Goal: Transaction & Acquisition: Purchase product/service

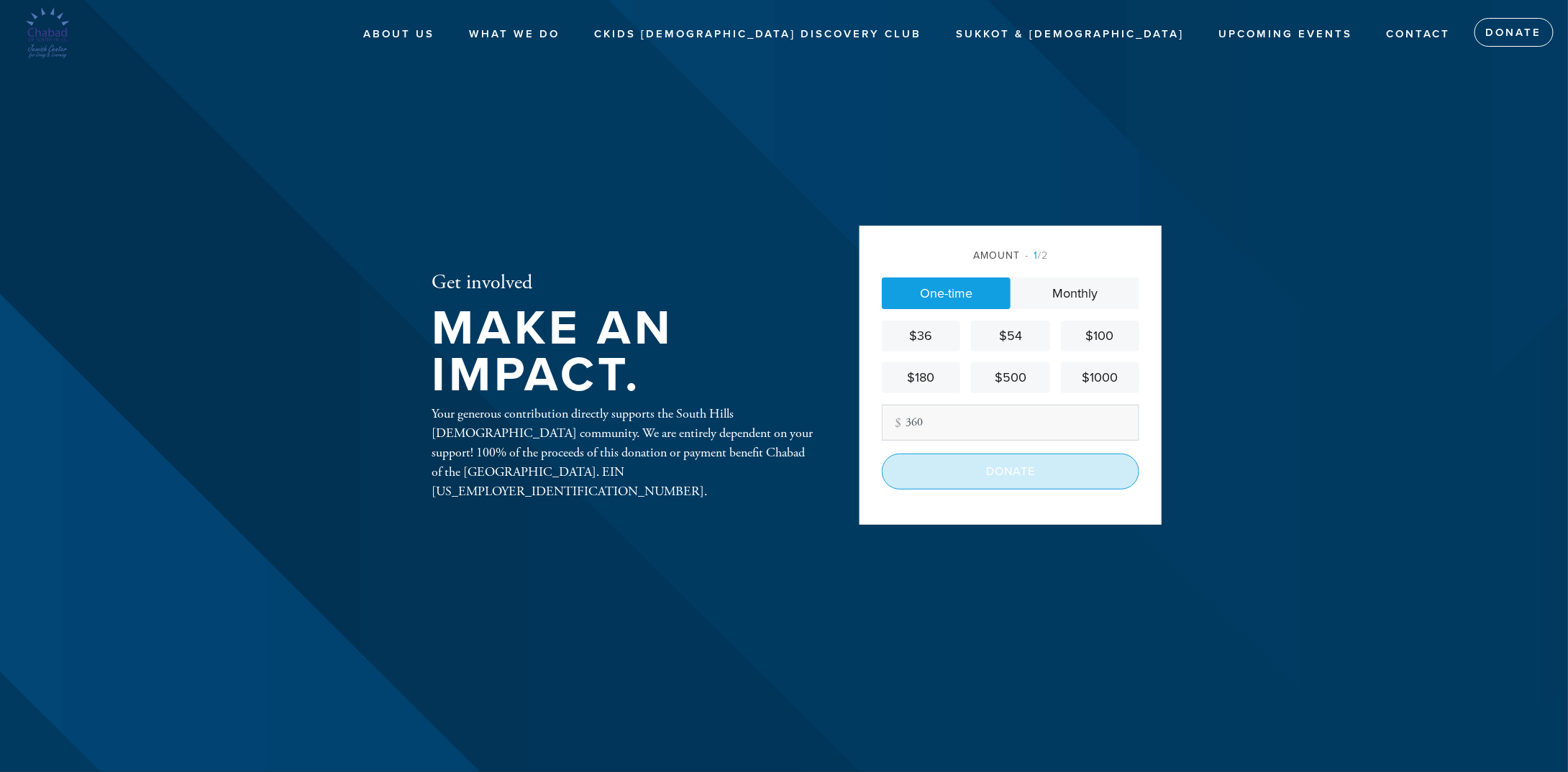
type input "360"
click at [990, 474] on input "Donate" at bounding box center [1010, 472] width 257 height 36
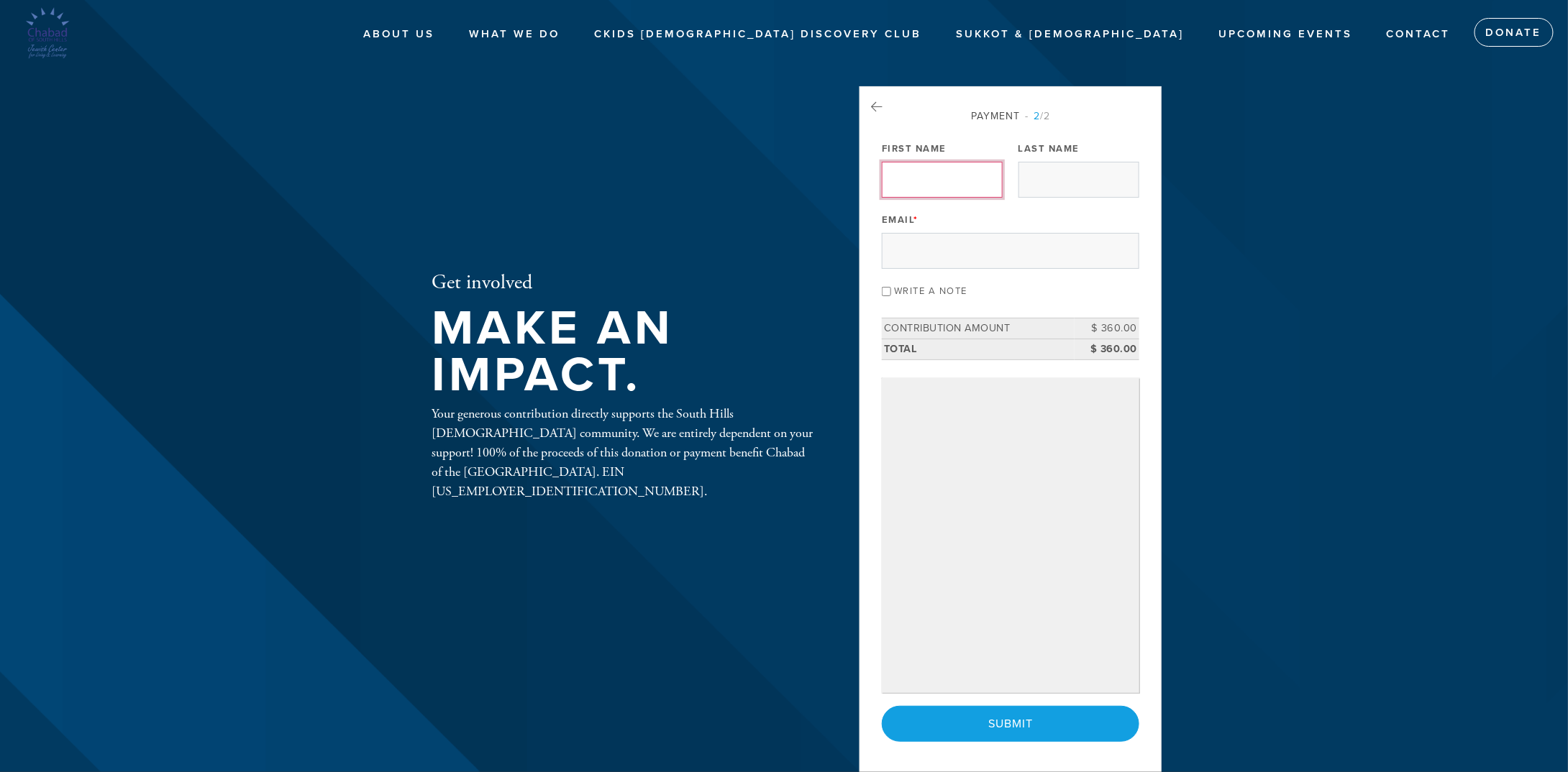
click at [924, 176] on input "First Name" at bounding box center [942, 179] width 121 height 36
type input "Avi"
type input "Shimshi"
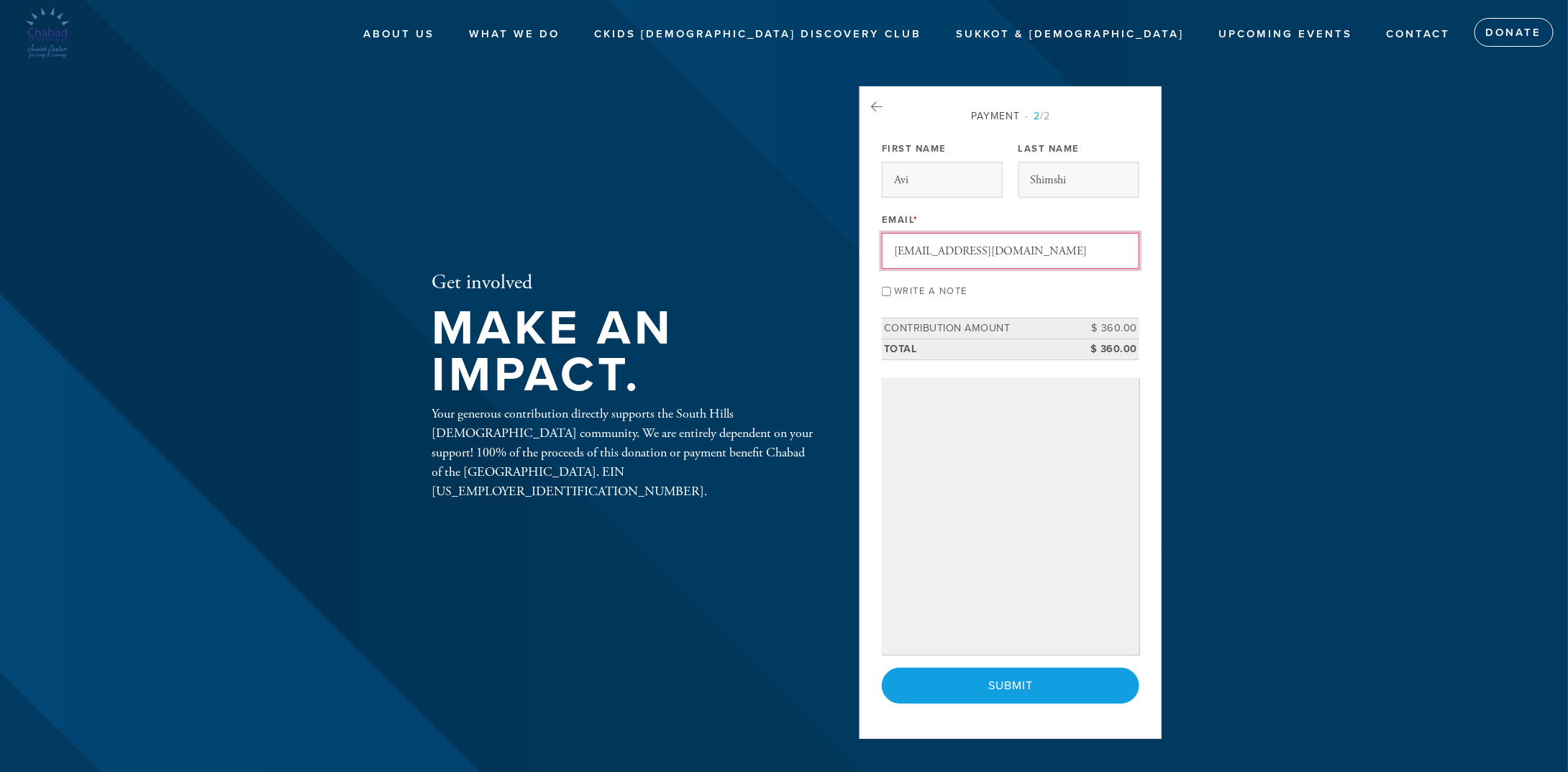
drag, startPoint x: 1017, startPoint y: 248, endPoint x: 840, endPoint y: 253, distance: 177.1
click at [840, 253] on div "Get involved Make an impact. Your generous contribution directly supports the S…" at bounding box center [784, 386] width 777 height 600
type input "shimshi.d@gmail.com"
click at [889, 290] on input "Write a note" at bounding box center [887, 291] width 9 height 9
checkbox input "true"
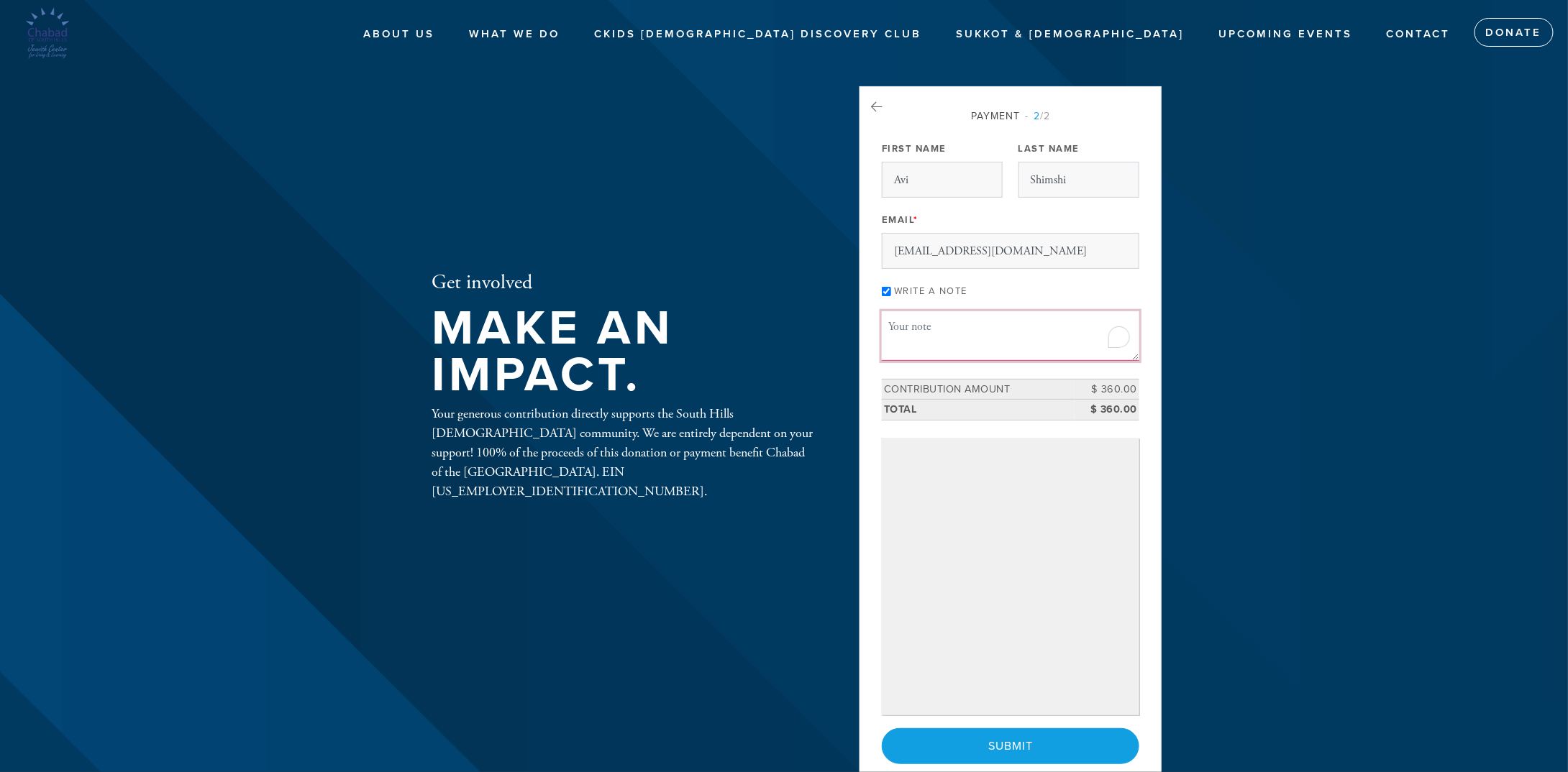
click at [909, 331] on textarea "Message or dedication" at bounding box center [1010, 335] width 257 height 49
type textarea "Kippur Aliya"
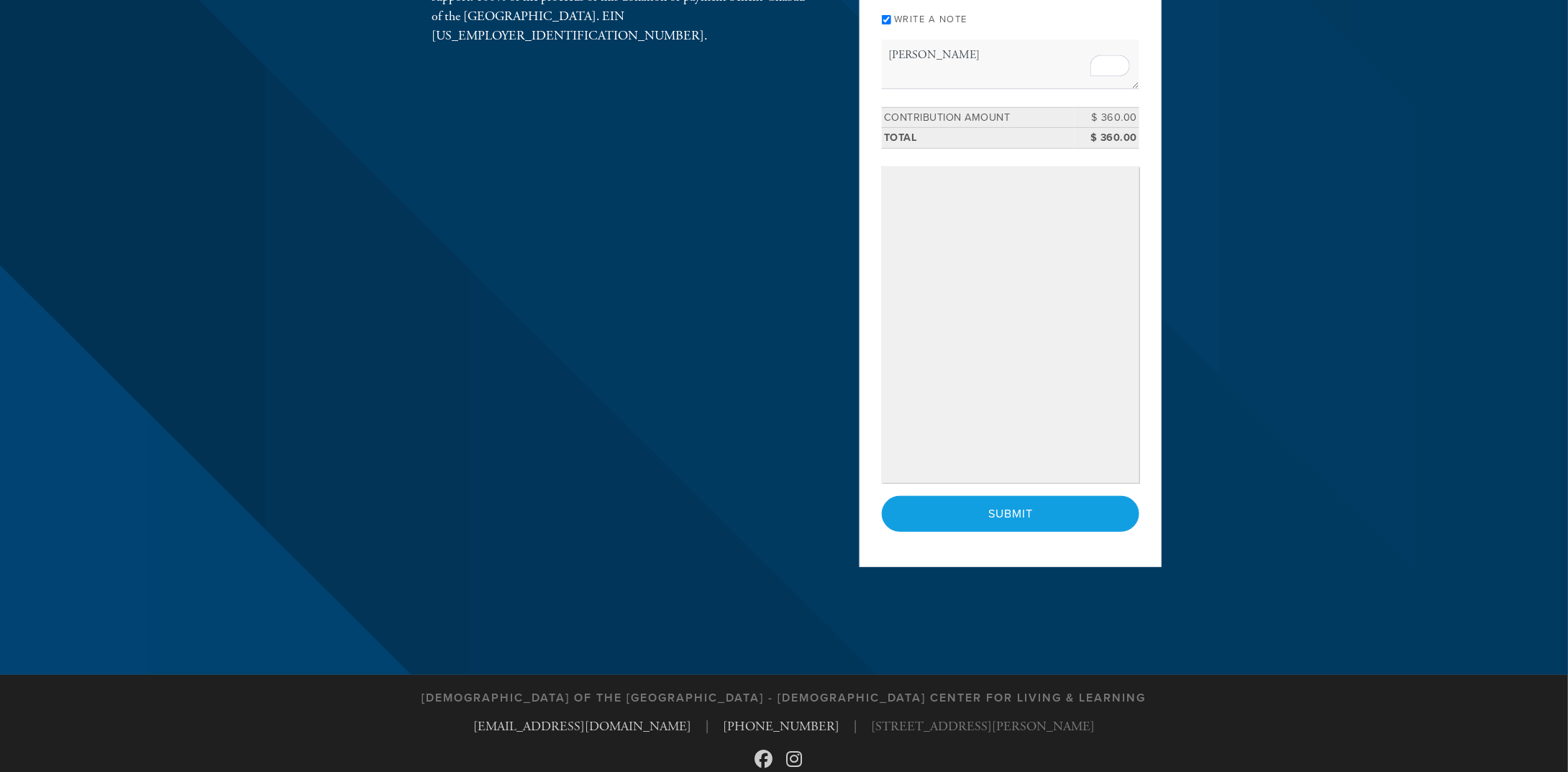
scroll to position [290, 0]
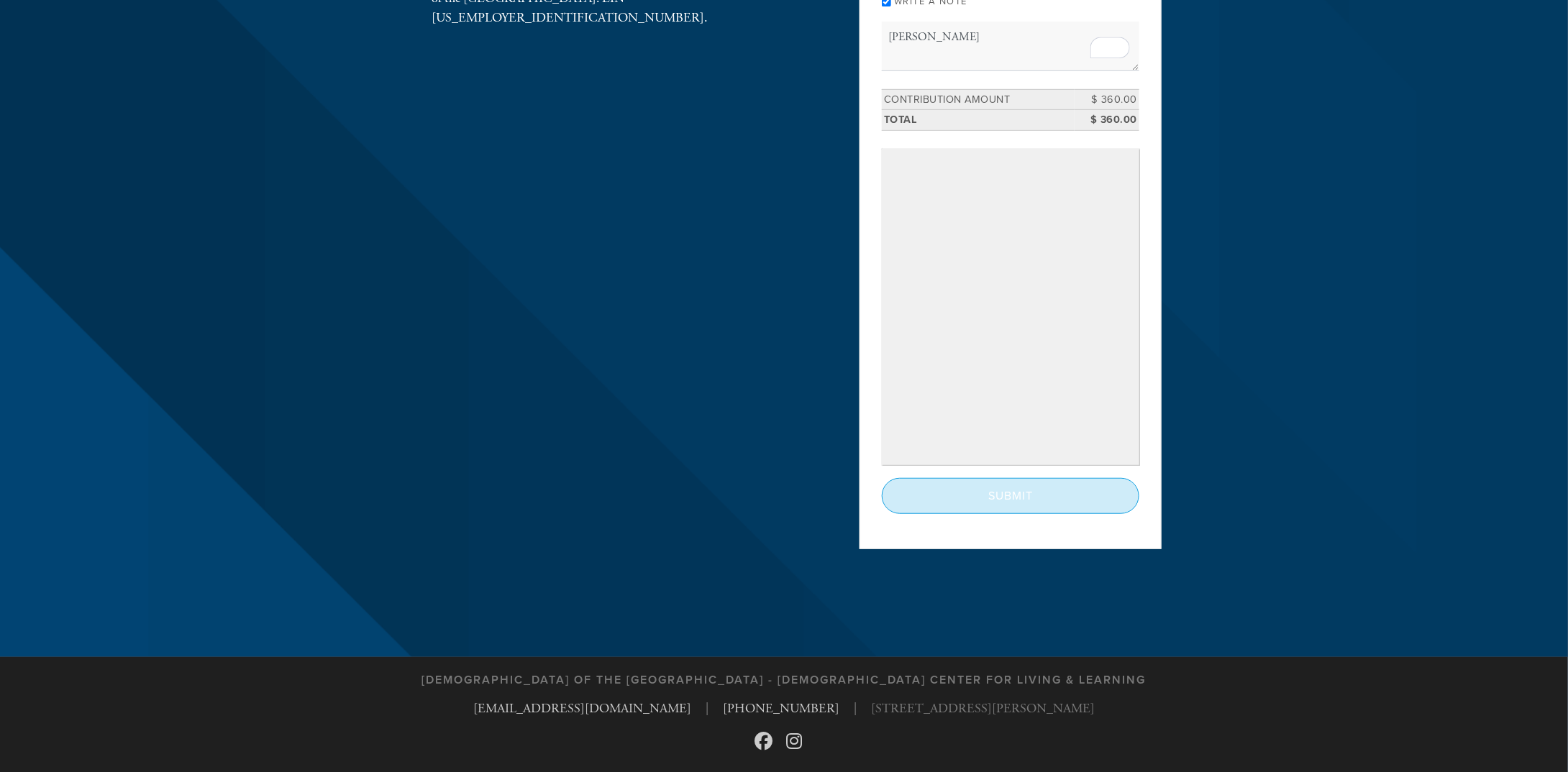
click at [1018, 495] on input "Submit" at bounding box center [1010, 495] width 257 height 36
